Goal: Transaction & Acquisition: Purchase product/service

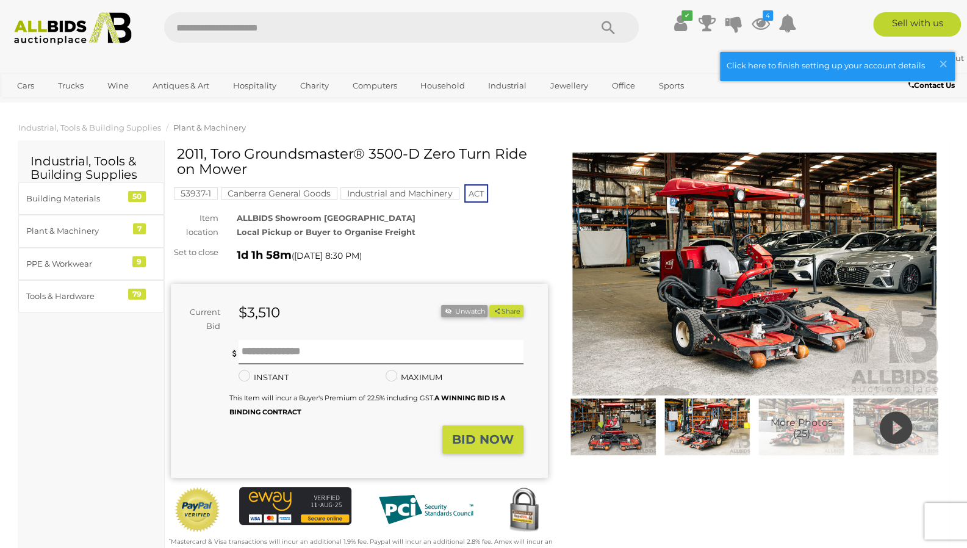
click at [766, 16] on icon "4" at bounding box center [767, 15] width 10 height 10
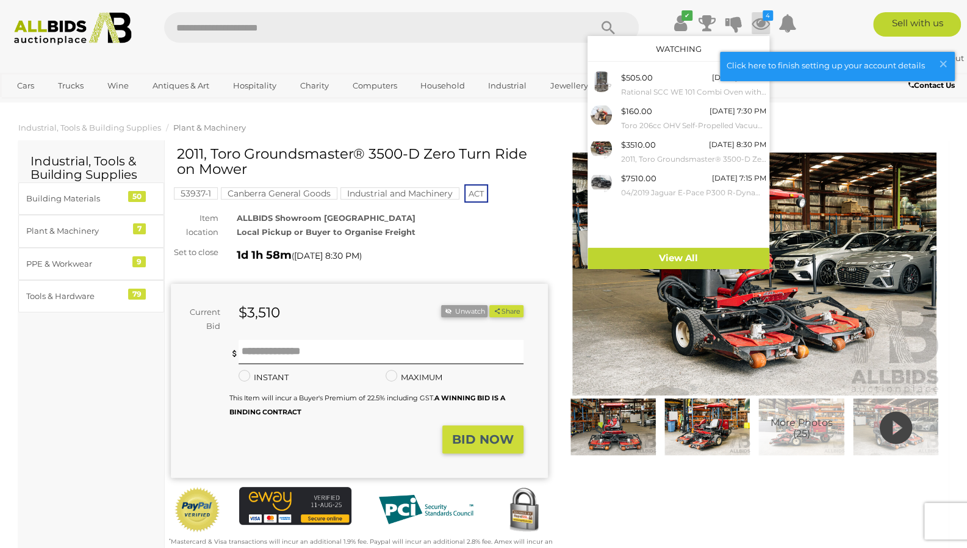
click at [674, 81] on div "$505.00 Today 7:15 PM Rational SCC WE 101 Combi Oven with 10 Slot Cooling Rack …" at bounding box center [693, 84] width 145 height 27
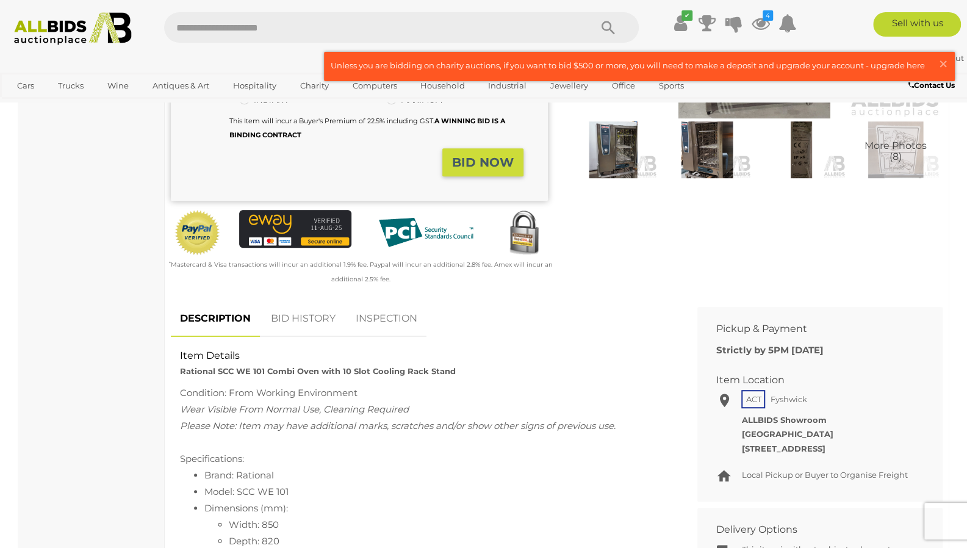
scroll to position [250, 0]
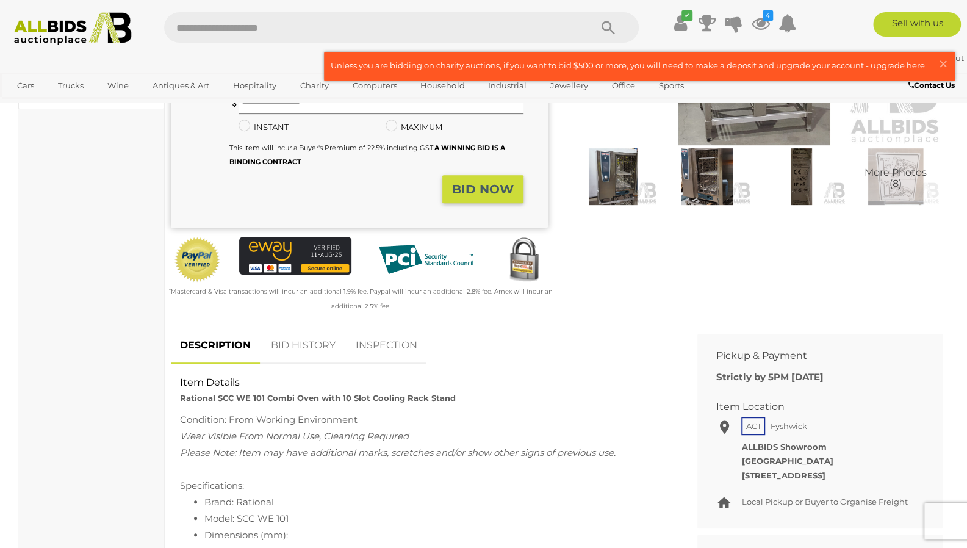
click at [304, 334] on link "BID HISTORY" at bounding box center [303, 346] width 83 height 36
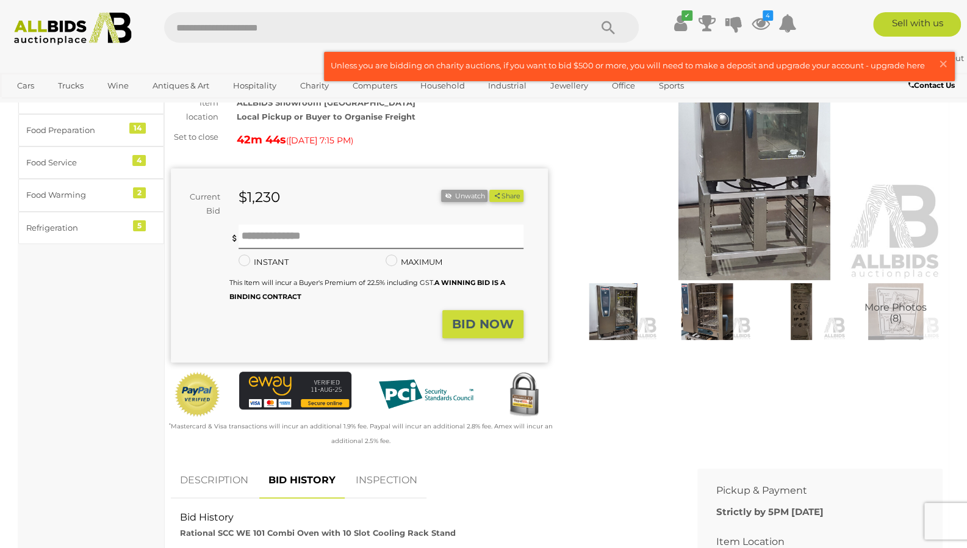
scroll to position [0, 0]
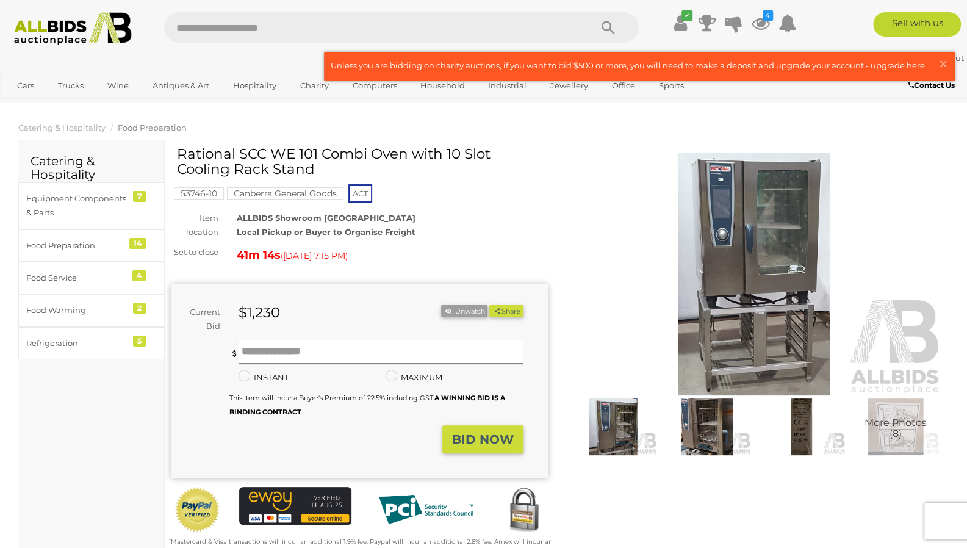
click at [676, 23] on icon at bounding box center [679, 23] width 13 height 22
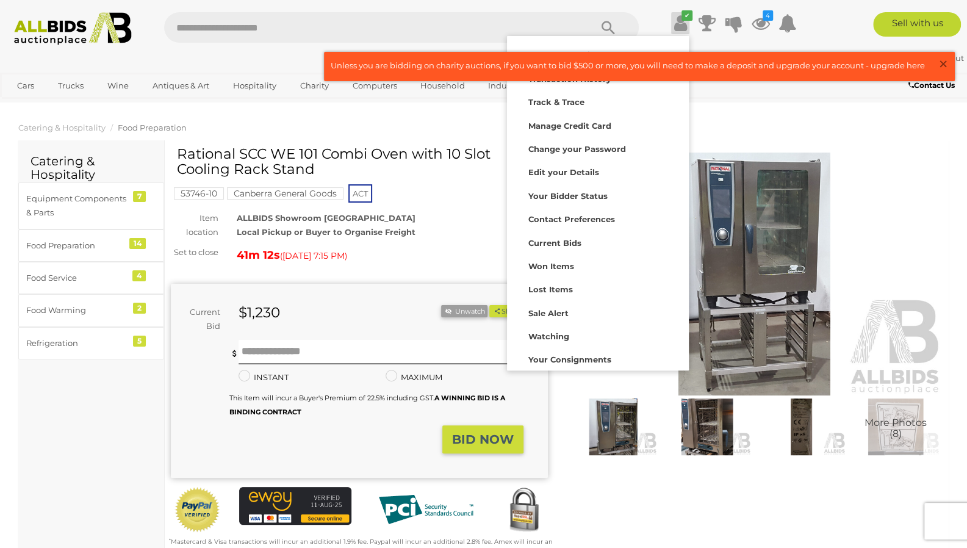
click at [946, 66] on span "×" at bounding box center [942, 64] width 11 height 24
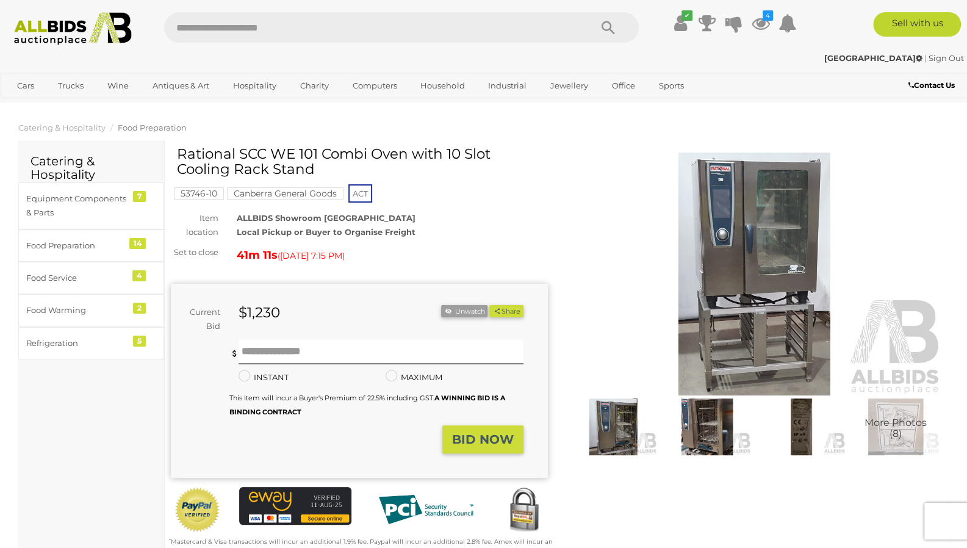
click at [765, 24] on icon at bounding box center [760, 23] width 18 height 22
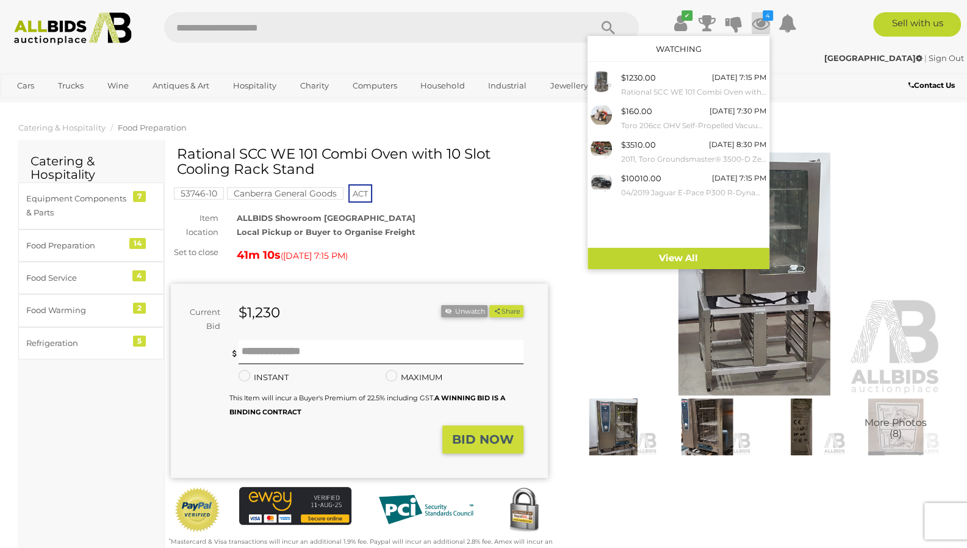
click at [686, 261] on link "View All" at bounding box center [678, 258] width 182 height 21
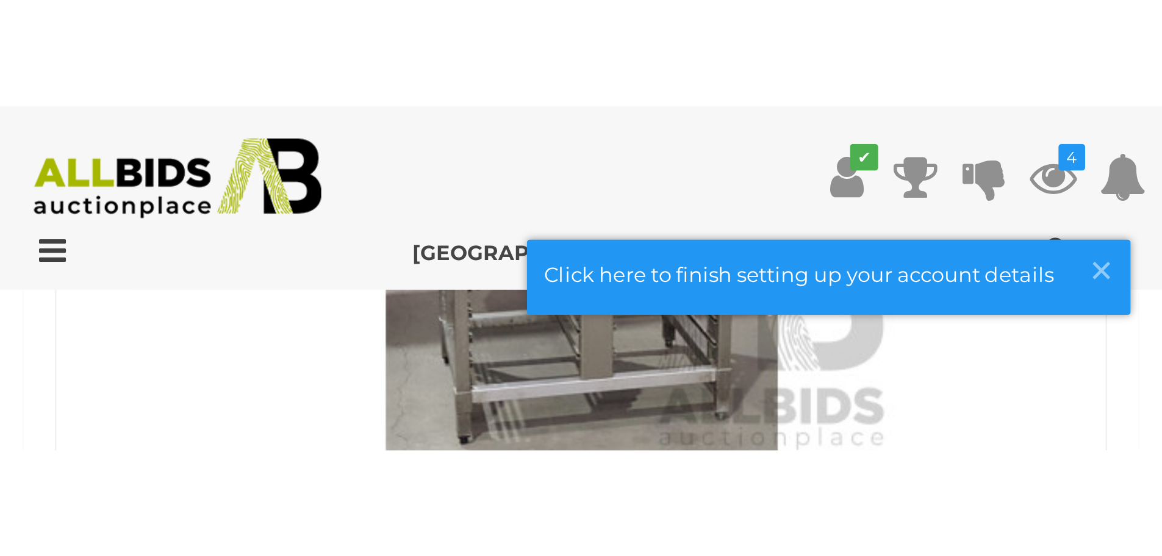
scroll to position [608, 0]
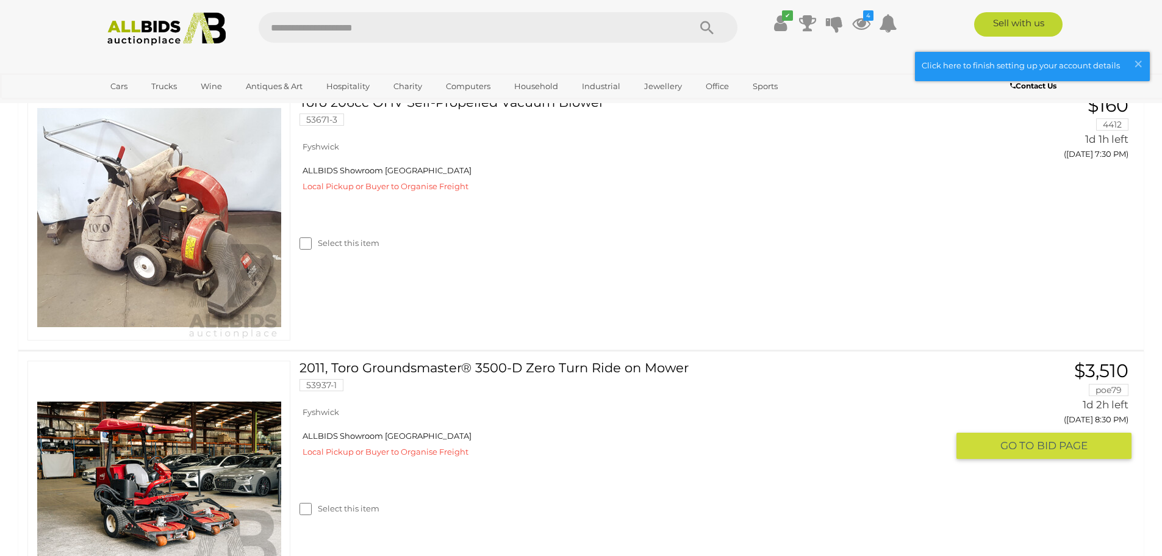
click at [642, 382] on link "2011, Toro Groundsmaster® 3500-D Zero Turn Ride on Mower 53937-1" at bounding box center [628, 380] width 638 height 40
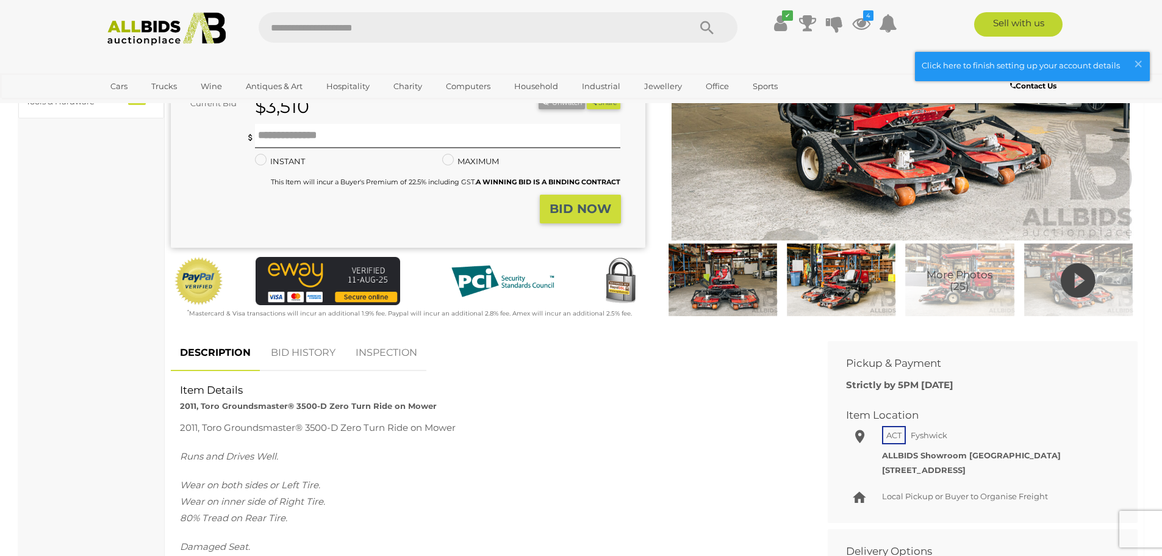
scroll to position [183, 0]
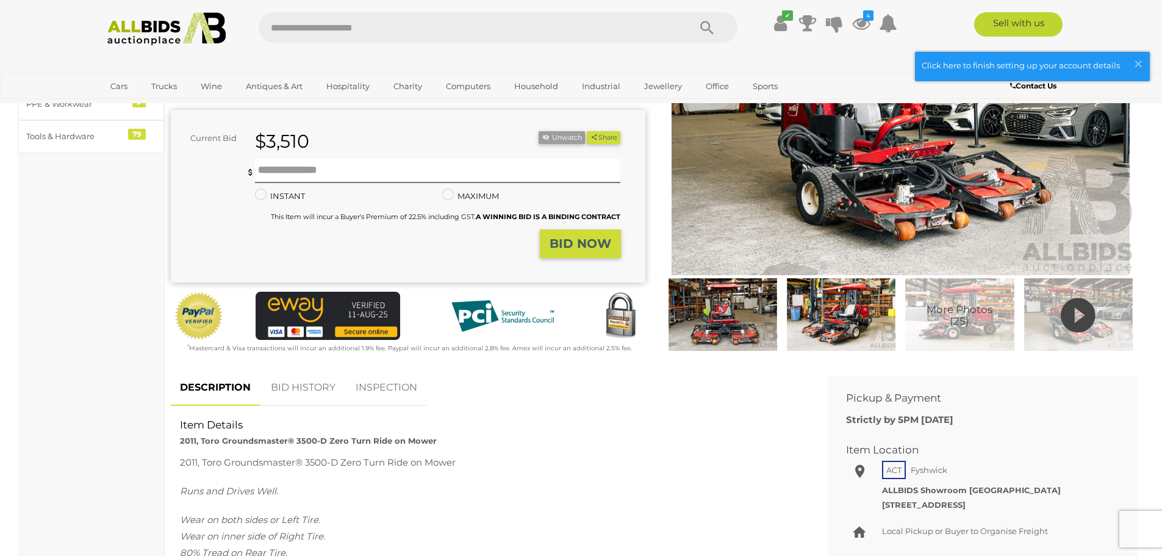
drag, startPoint x: 394, startPoint y: 6, endPoint x: 461, endPoint y: 141, distance: 151.1
click at [461, 141] on div "$3,510" at bounding box center [358, 141] width 225 height 21
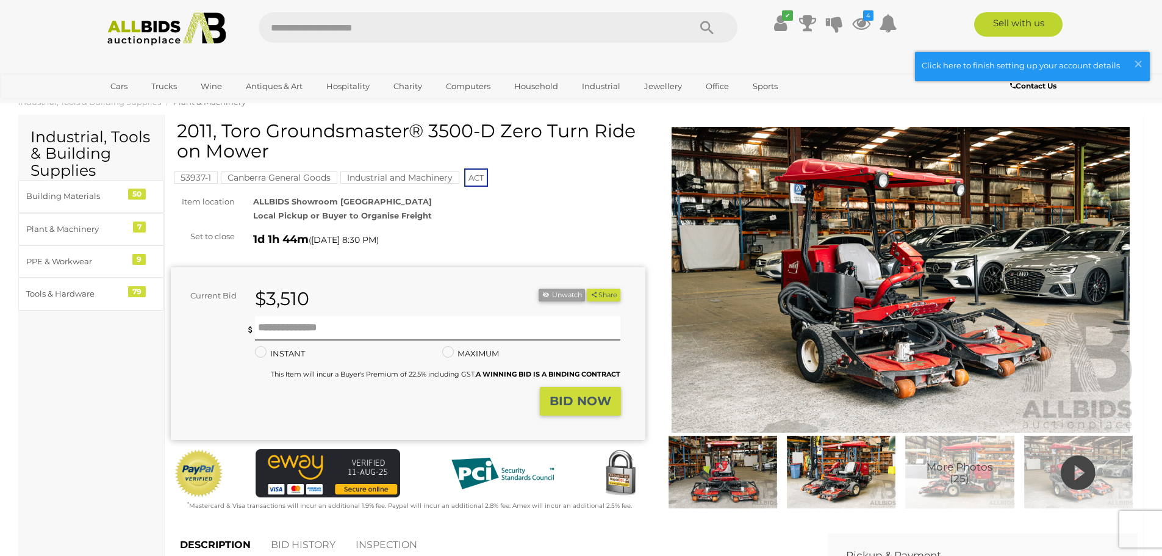
scroll to position [0, 0]
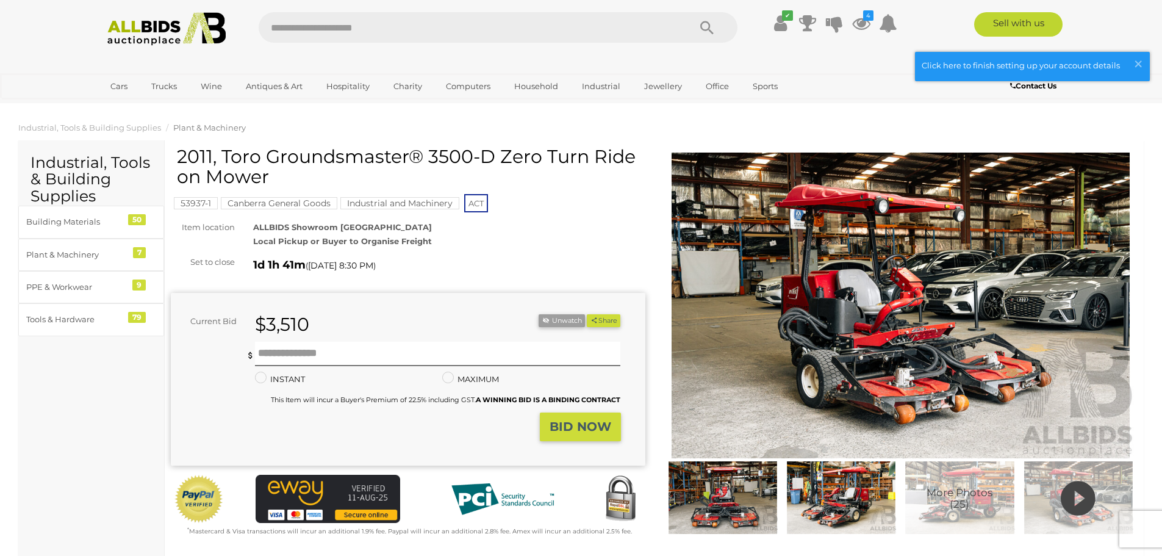
click at [786, 30] on icon at bounding box center [780, 23] width 13 height 22
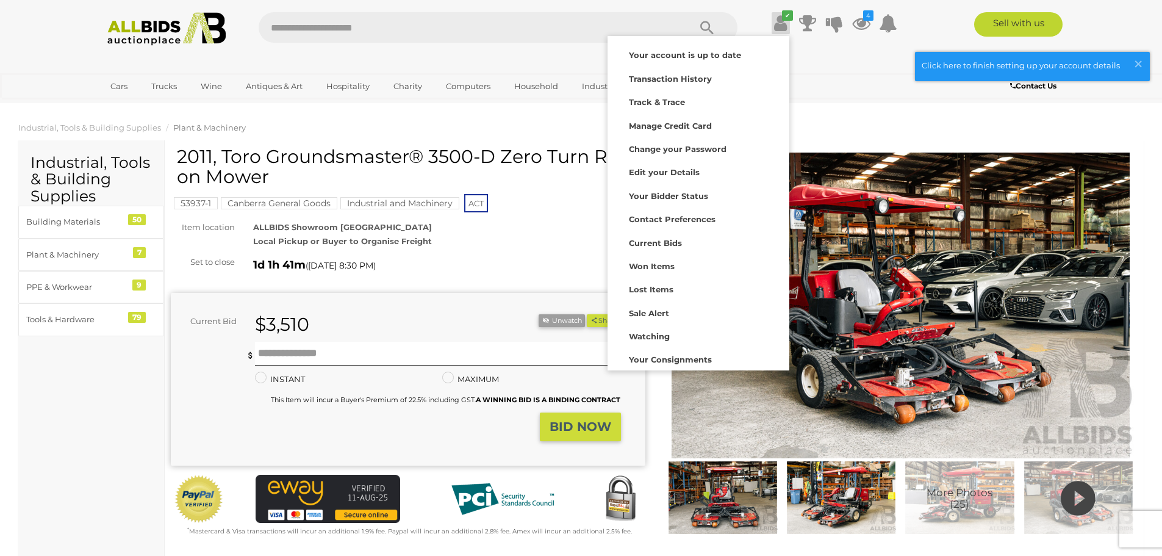
click at [864, 19] on icon "4" at bounding box center [868, 15] width 10 height 10
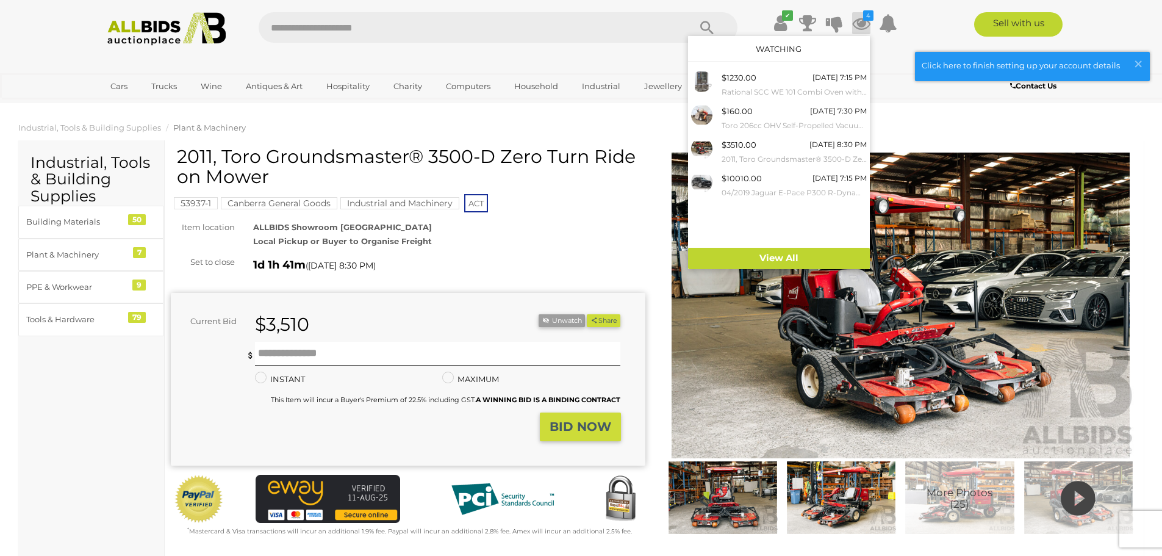
click at [803, 262] on link "View All" at bounding box center [779, 258] width 182 height 21
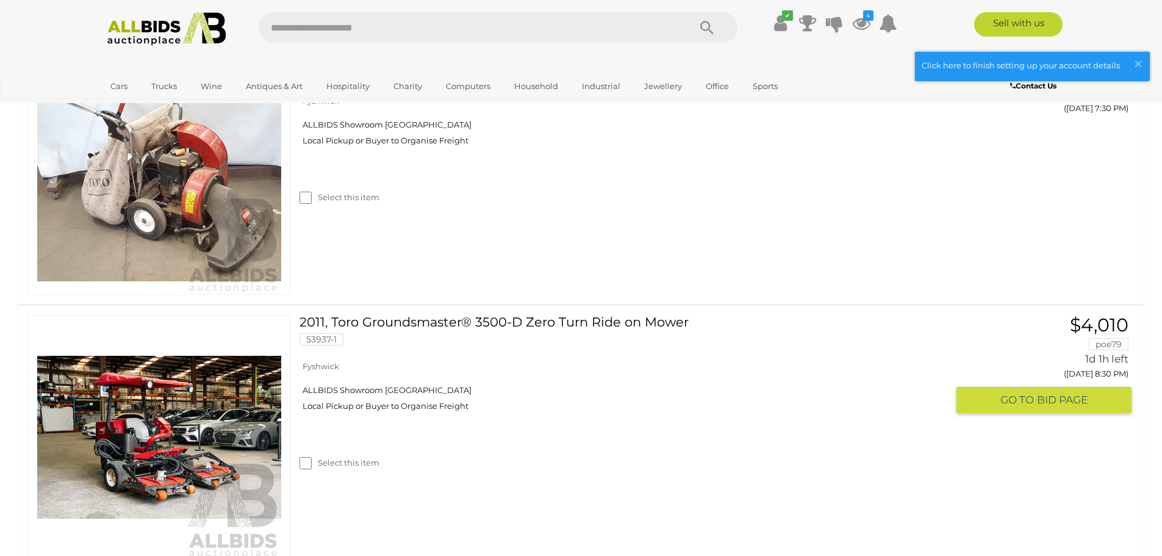
scroll to position [671, 0]
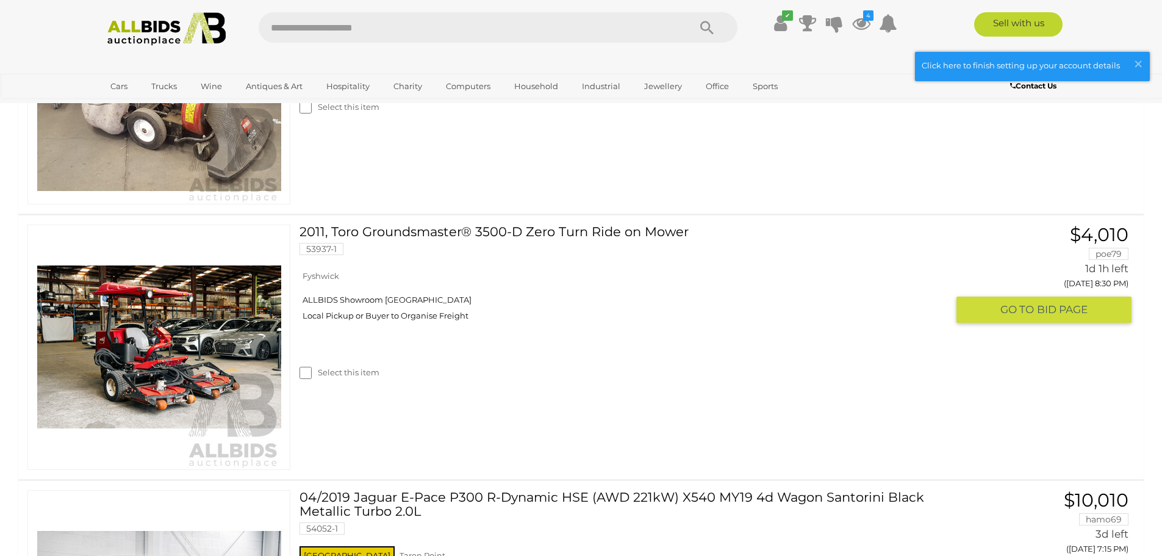
click at [506, 224] on link "2011, Toro Groundsmaster® 3500-D Zero Turn Ride on Mower 53937-1" at bounding box center [628, 244] width 638 height 40
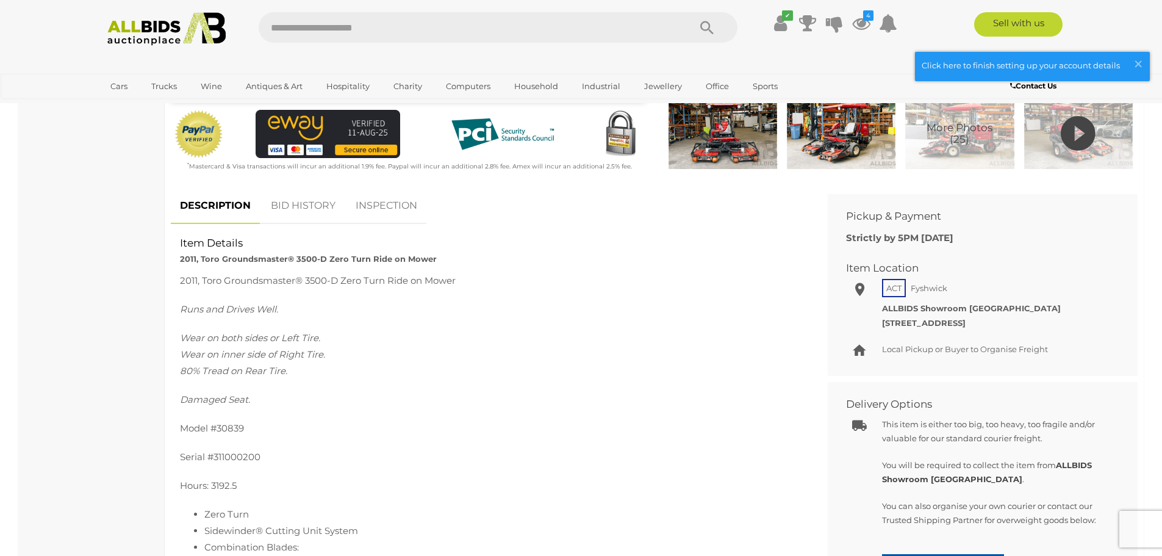
scroll to position [366, 0]
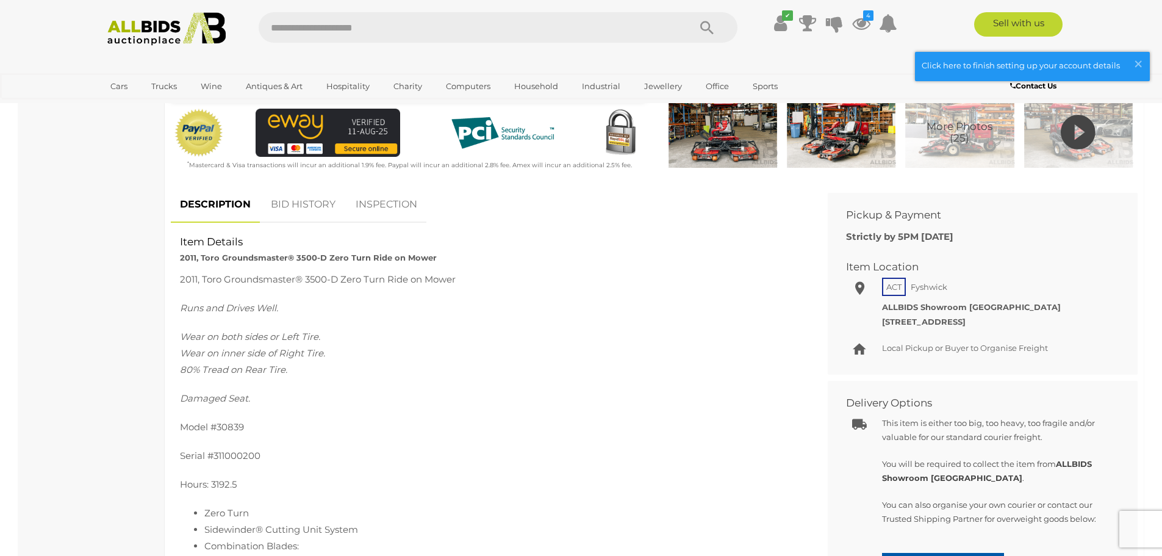
click at [285, 199] on link "BID HISTORY" at bounding box center [303, 205] width 83 height 36
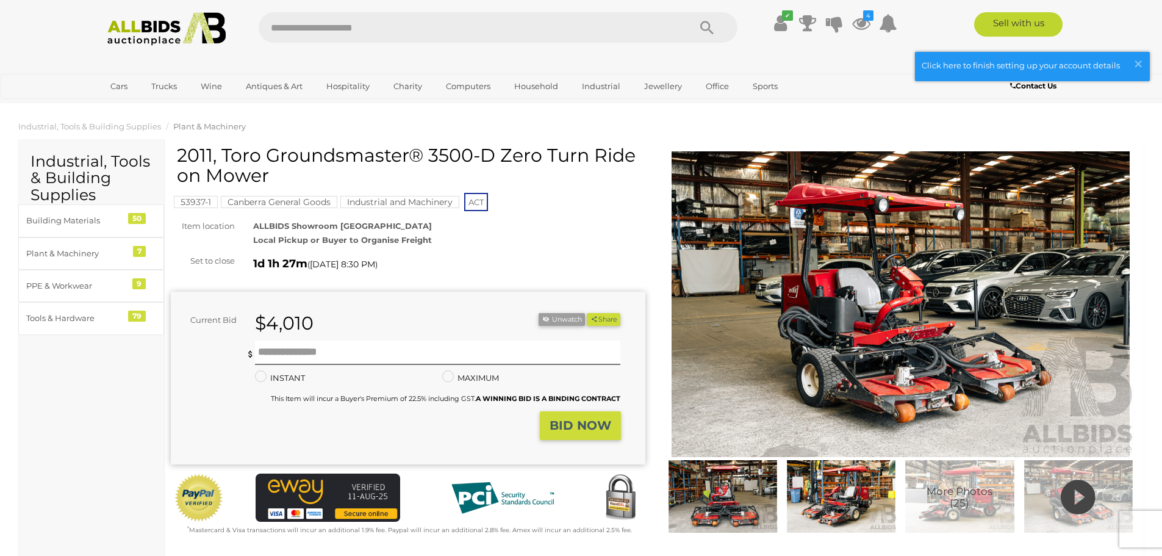
scroll to position [0, 0]
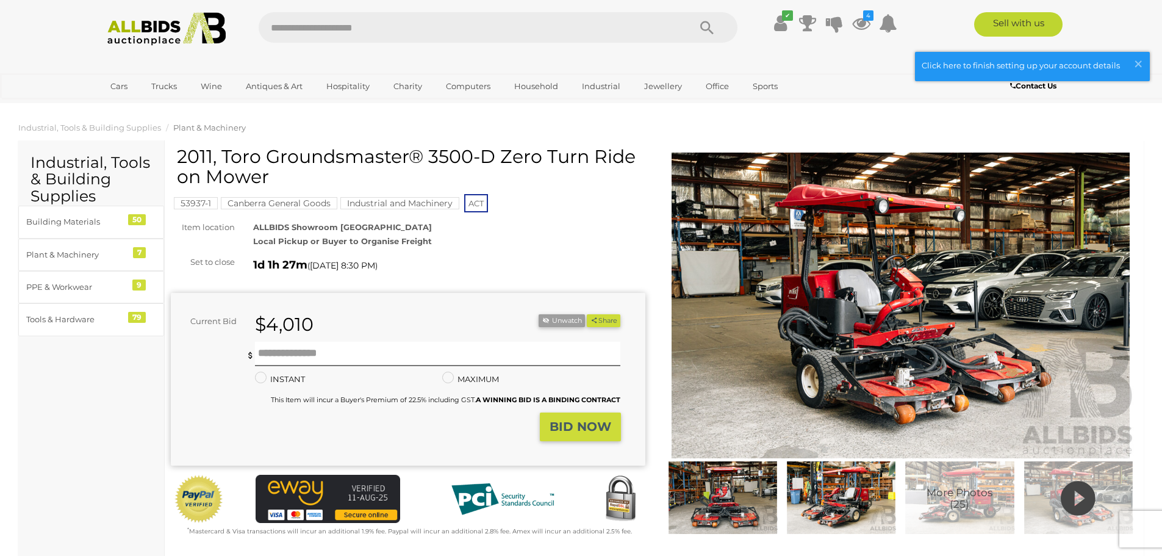
click at [861, 27] on icon at bounding box center [861, 23] width 18 height 22
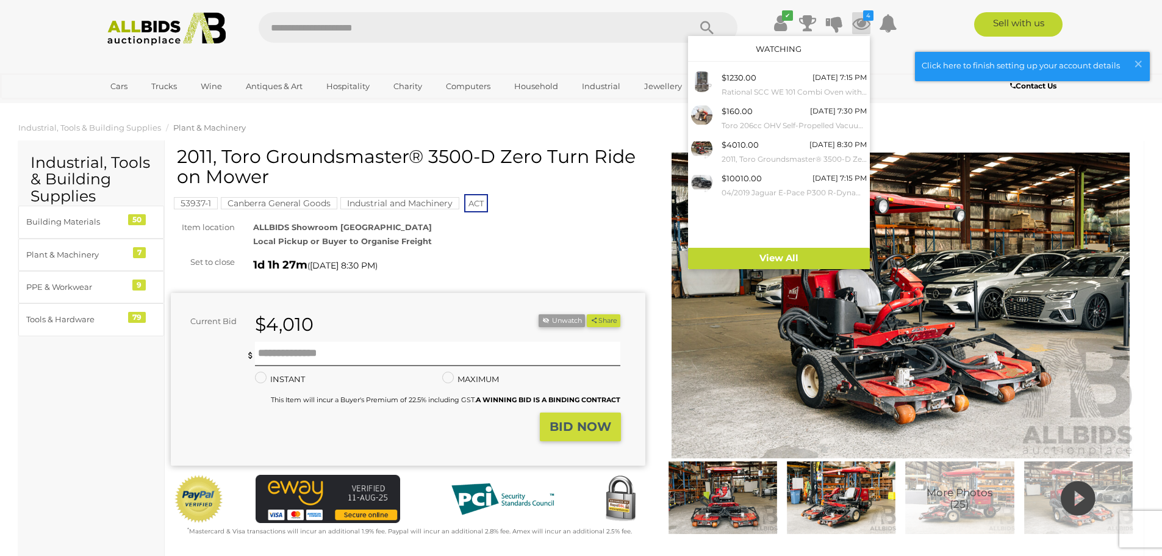
click at [788, 128] on small "Toro 206cc OHV Self-Propelled Vacuum Blower" at bounding box center [794, 125] width 145 height 13
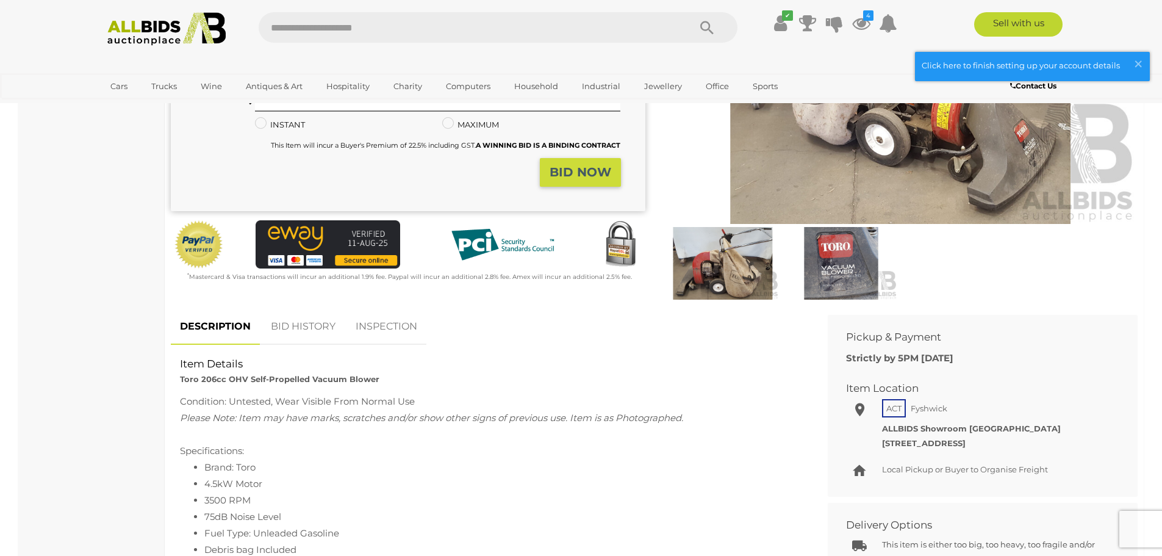
scroll to position [244, 0]
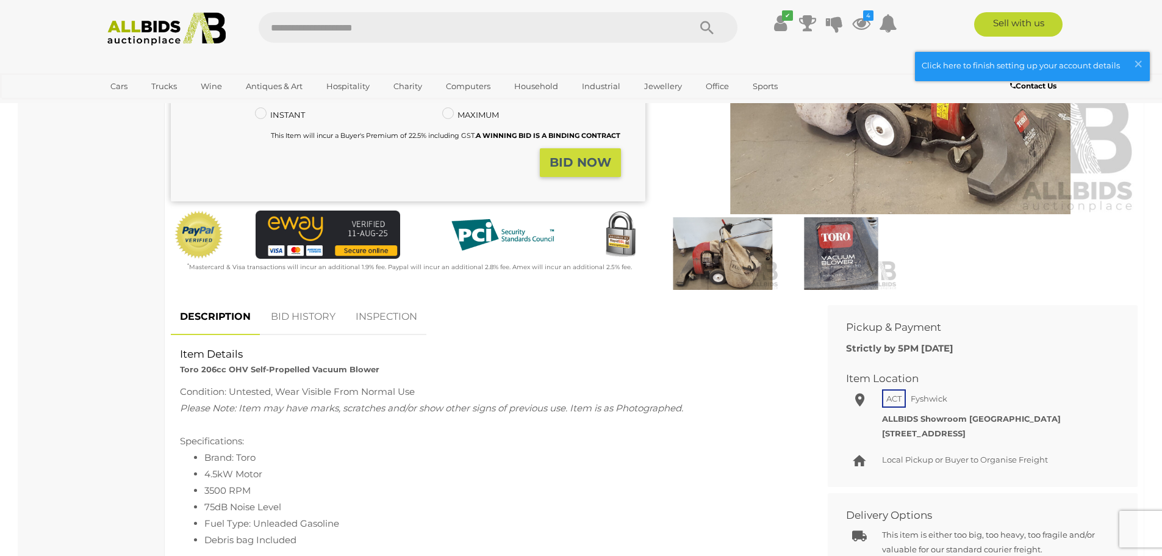
click at [328, 312] on link "BID HISTORY" at bounding box center [303, 317] width 83 height 36
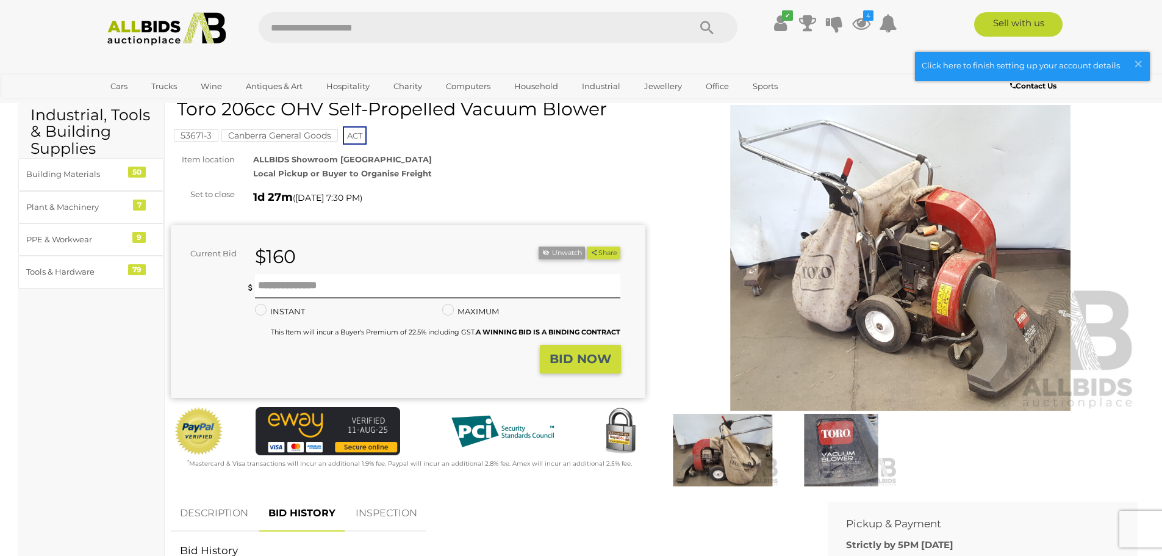
scroll to position [0, 0]
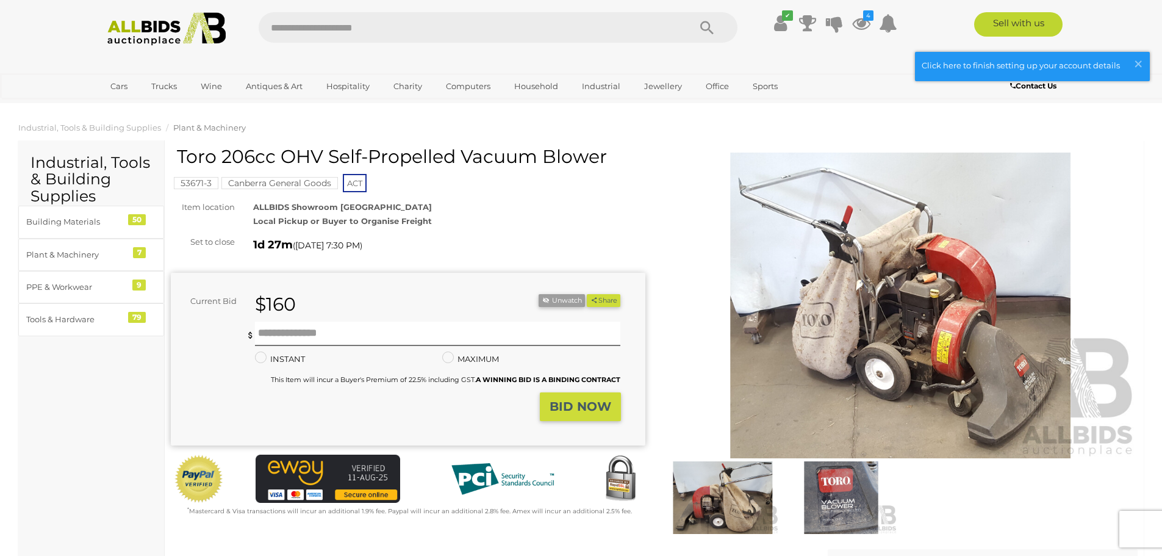
click at [859, 24] on icon at bounding box center [861, 23] width 18 height 22
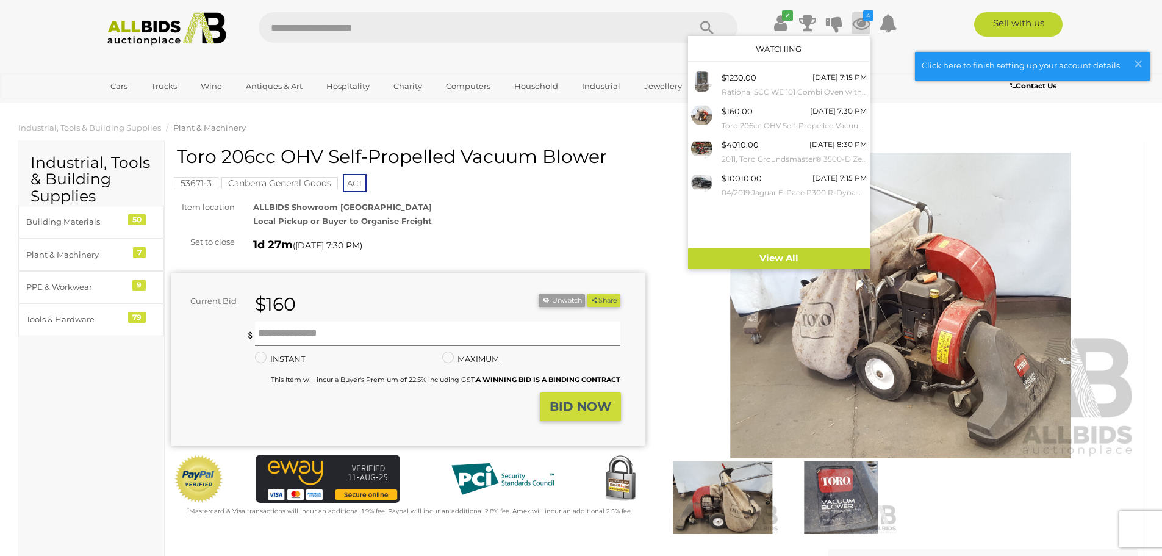
click at [753, 146] on span "$4010.00" at bounding box center [740, 145] width 37 height 10
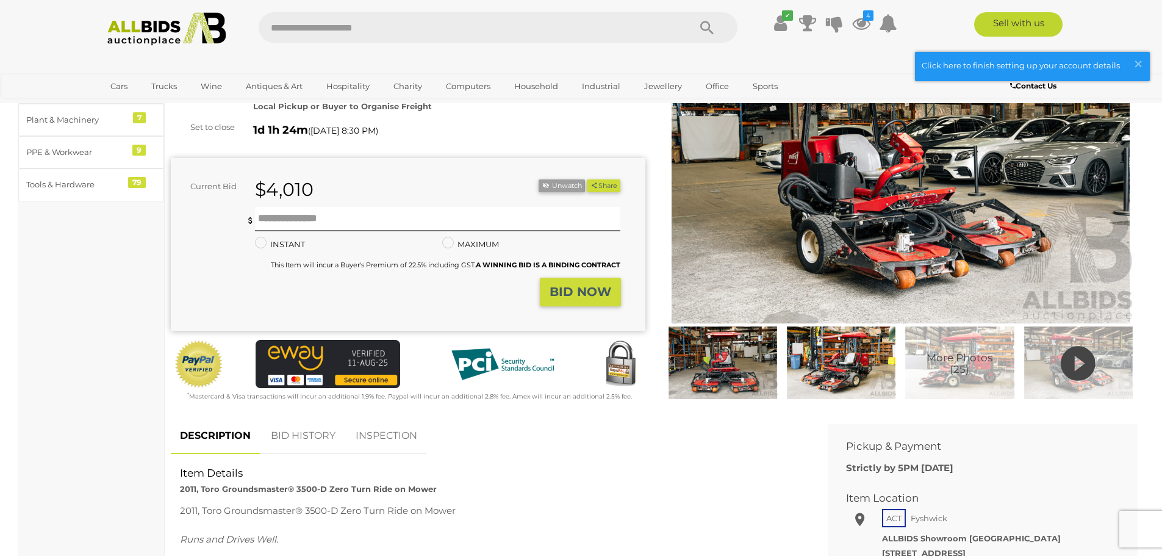
scroll to position [122, 0]
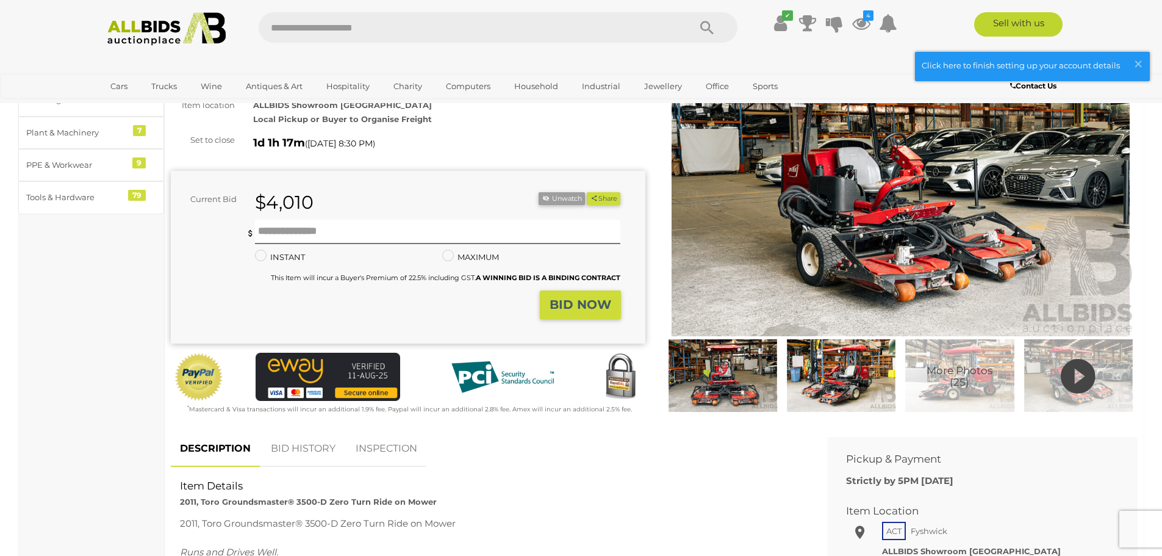
click at [859, 24] on icon at bounding box center [861, 23] width 18 height 22
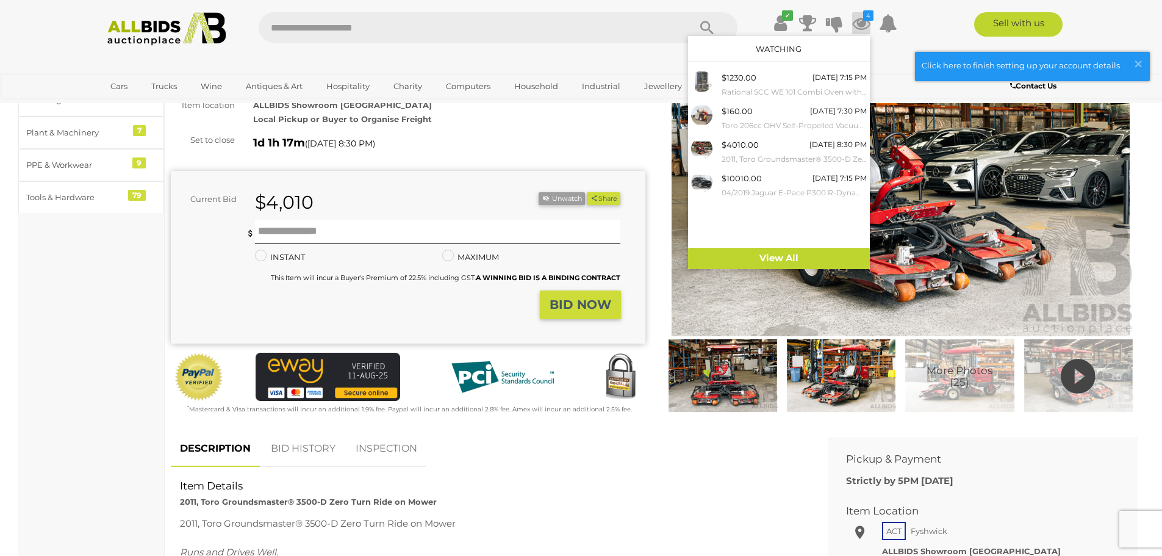
click at [774, 110] on div "$160.00 Tomorrow 7:30 PM Toro 206cc OHV Self-Propelled Vacuum Blower" at bounding box center [794, 117] width 145 height 27
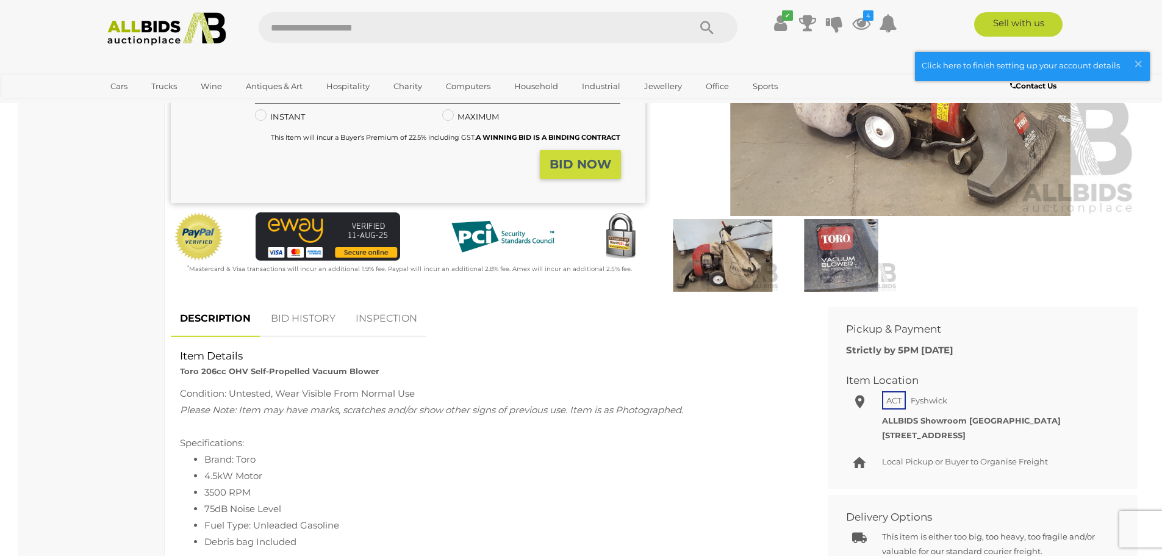
scroll to position [244, 0]
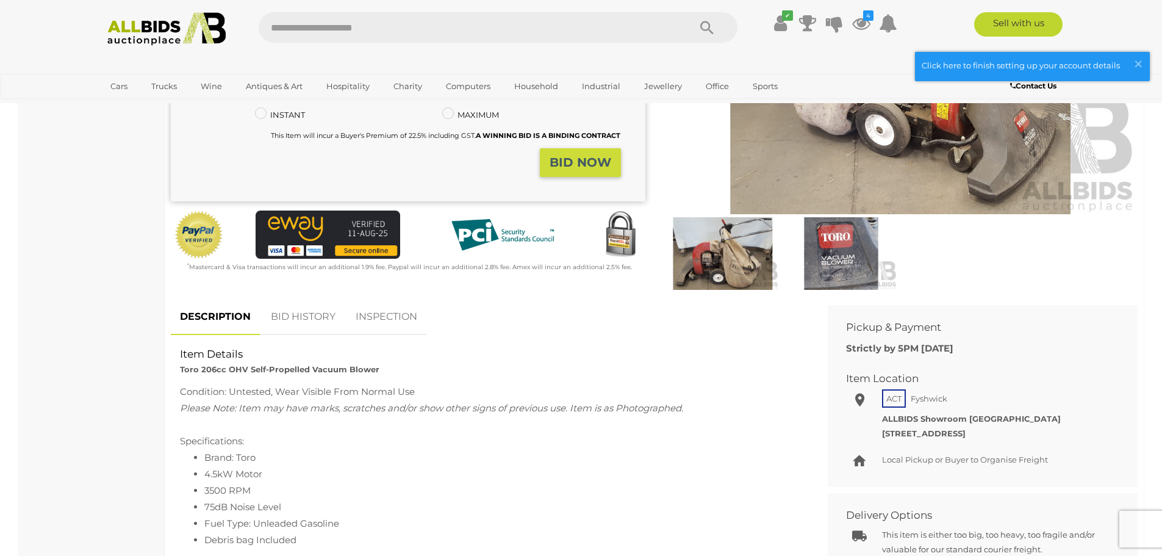
click at [296, 325] on link "BID HISTORY" at bounding box center [303, 317] width 83 height 36
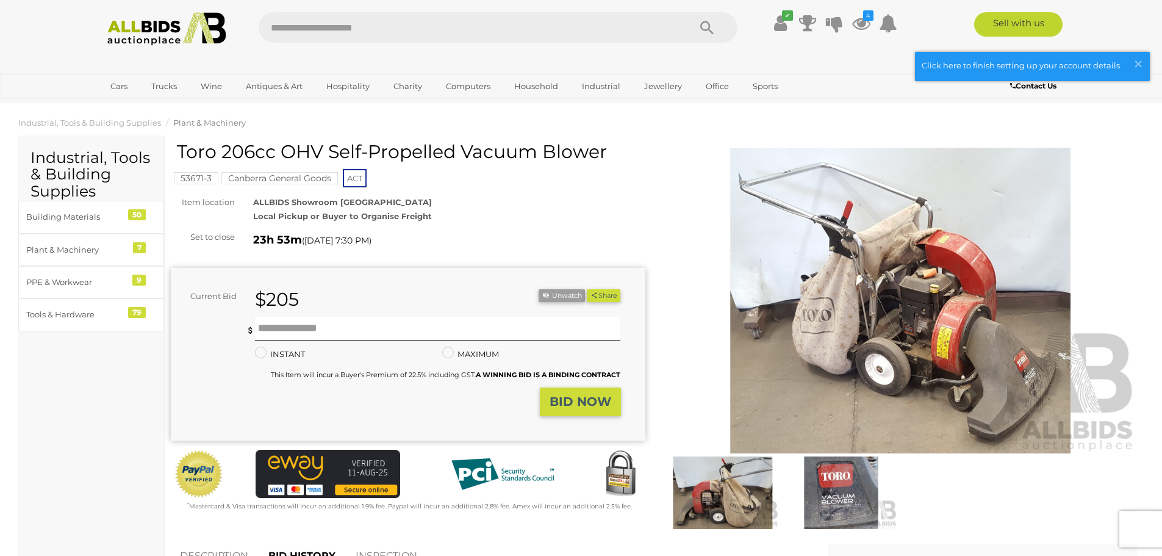
scroll to position [0, 0]
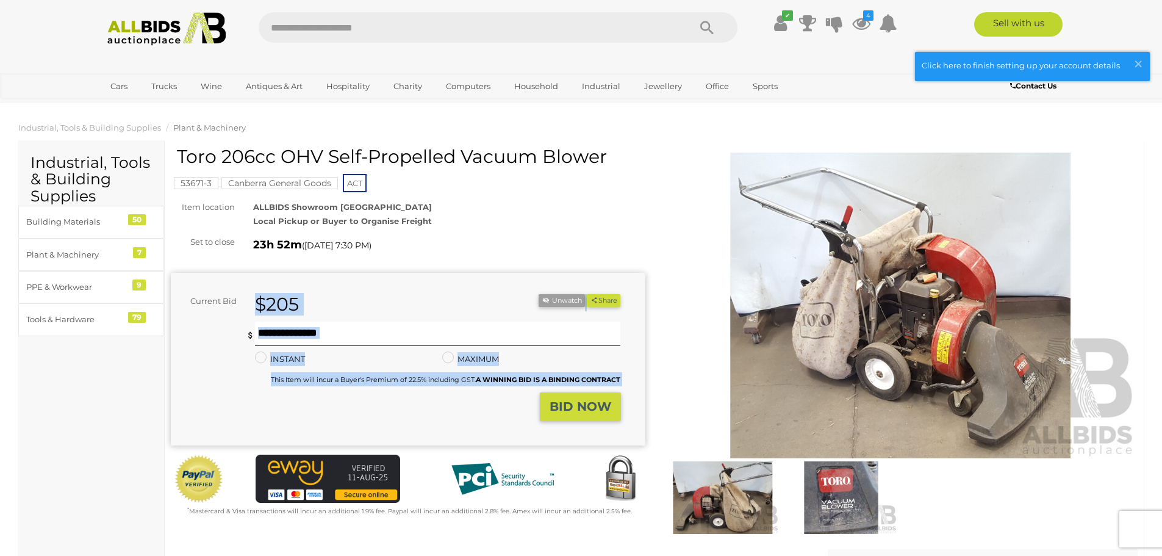
drag, startPoint x: 258, startPoint y: 299, endPoint x: 612, endPoint y: 393, distance: 366.6
type textarea "**********"
click at [612, 393] on form "Current Bid $205 (Min $210) $205 Share Facebook Twitter" at bounding box center [396, 357] width 432 height 127
copy div "$205 Unwatch Share Facebook Twitter You are not the highest bidder, please plac…"
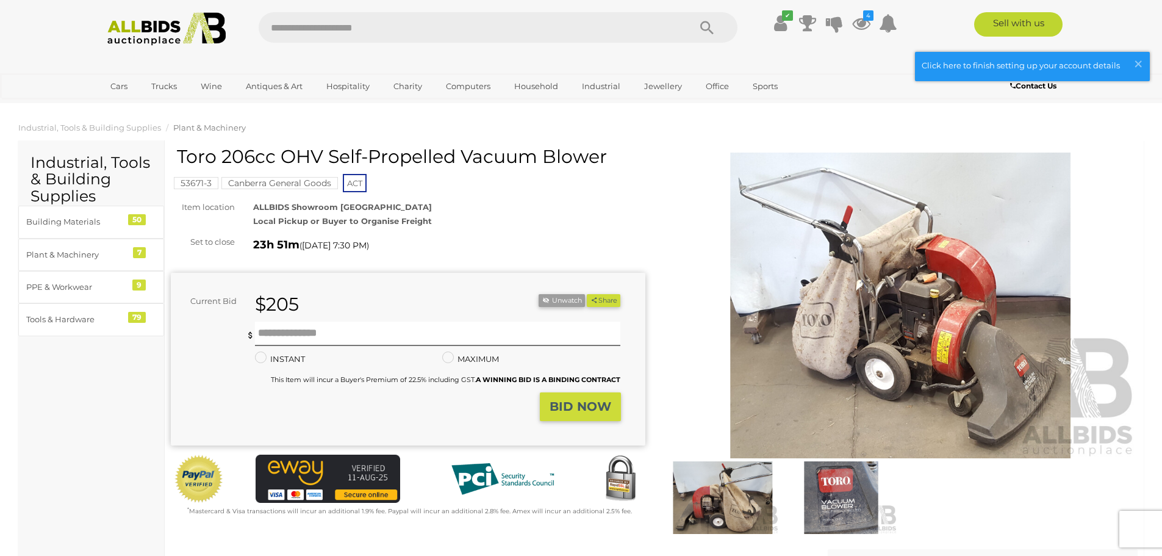
click at [400, 202] on div "ALLBIDS Showroom Fyshwick Local Pickup or Buyer to Organise Freight" at bounding box center [449, 214] width 410 height 29
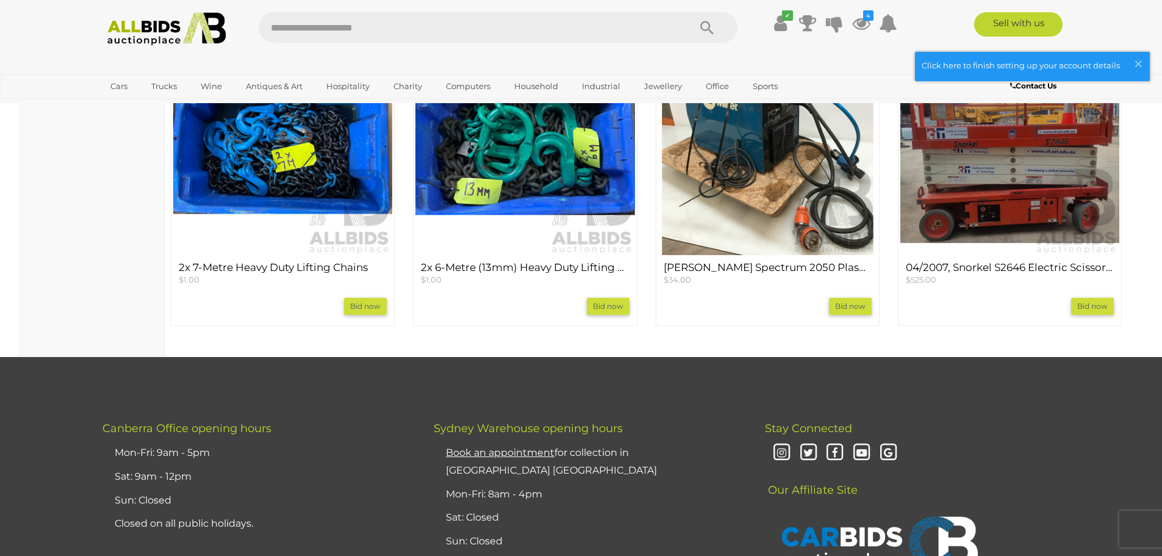
scroll to position [1098, 0]
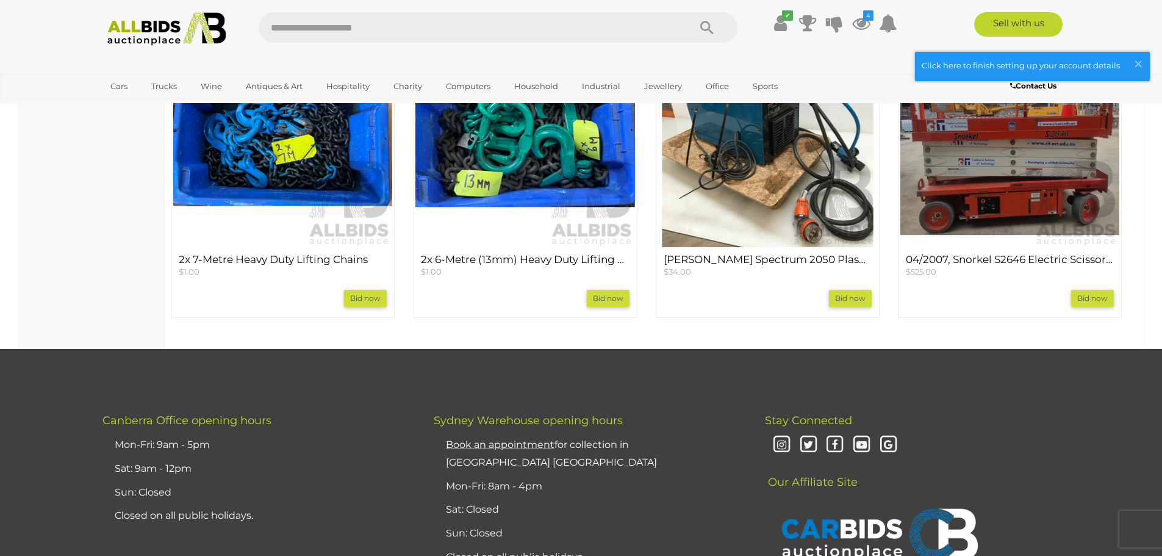
click at [862, 27] on icon at bounding box center [861, 23] width 18 height 22
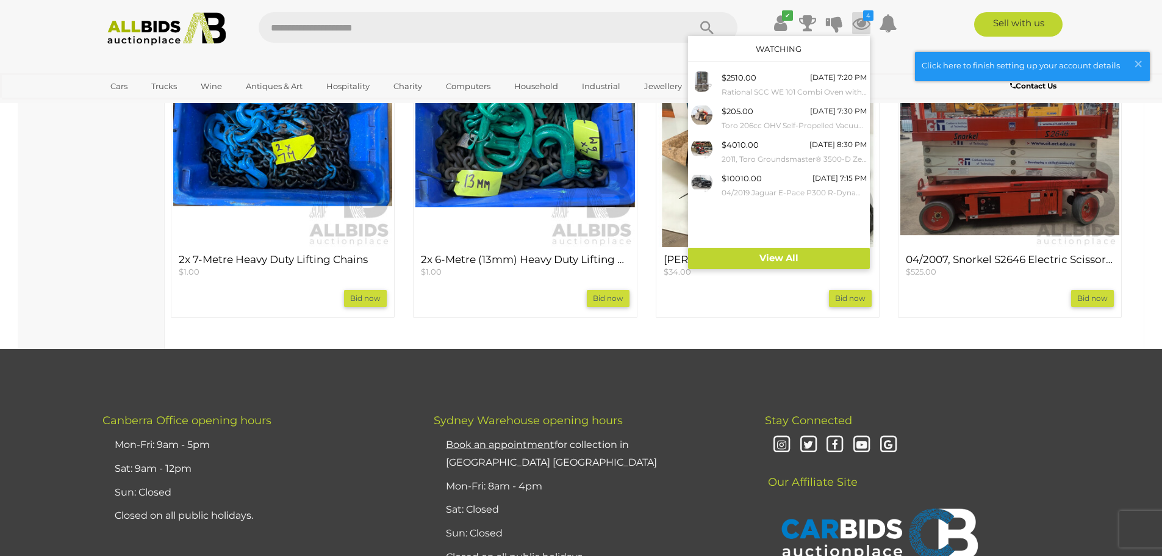
click at [786, 142] on div "$4010.00 Tomorrow 8:30 PM 2011, Toro Groundsmaster® 3500-D Zero Turn Ride on Mo…" at bounding box center [794, 151] width 145 height 27
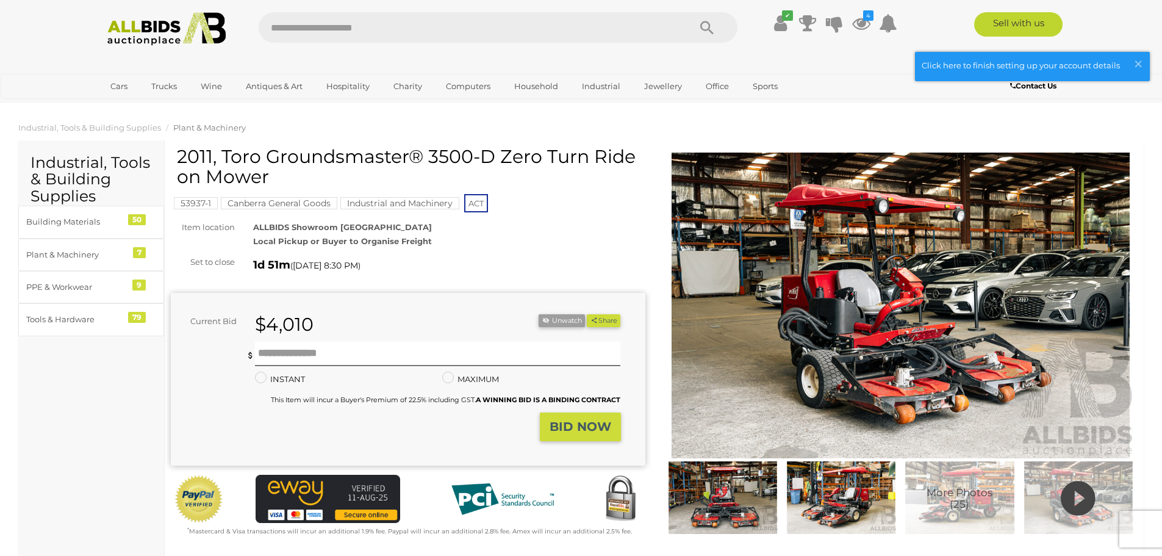
scroll to position [608, 0]
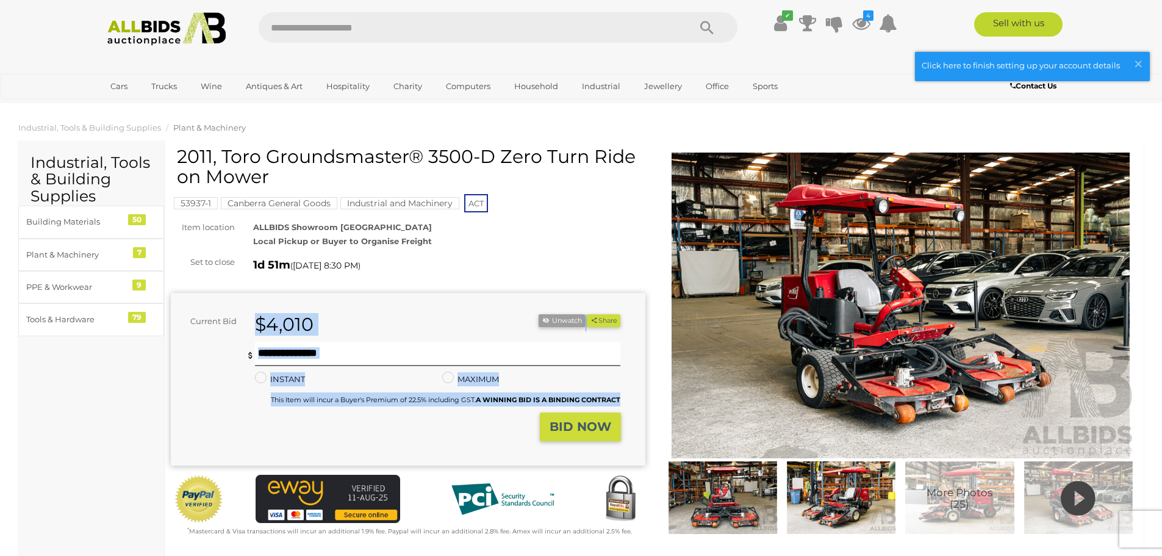
drag, startPoint x: 258, startPoint y: 323, endPoint x: 618, endPoint y: 402, distance: 368.9
type textarea "**********"
click at [626, 406] on div "Current Bid $4,010 (Min $4,020) $4,010" at bounding box center [408, 379] width 475 height 173
copy form "$4,010 Unwatch Share Facebook Twitter You are not the highest bidder, please pl…"
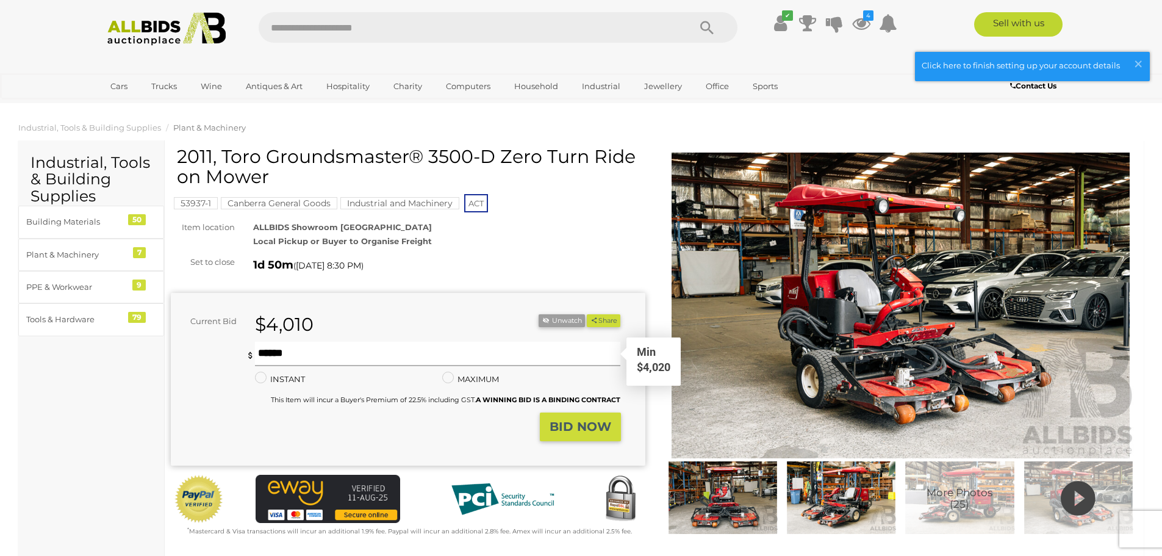
click at [394, 360] on input "text" at bounding box center [438, 354] width 366 height 24
type input "****"
click at [606, 416] on button "BID NOW" at bounding box center [580, 426] width 81 height 29
